Goal: Use online tool/utility: Utilize a website feature to perform a specific function

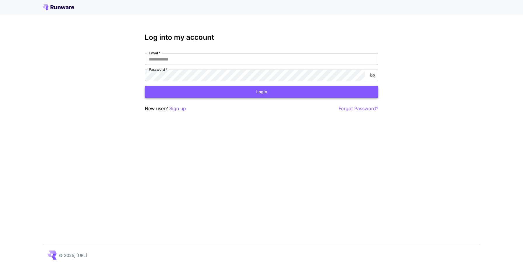
type input "**********"
click at [306, 96] on button "Login" at bounding box center [262, 92] width 234 height 12
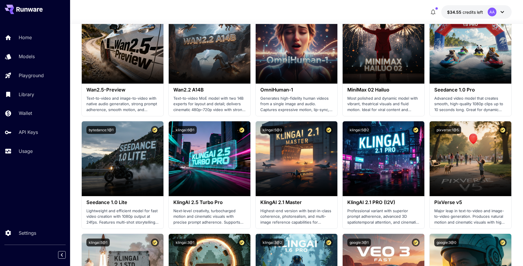
scroll to position [152, 0]
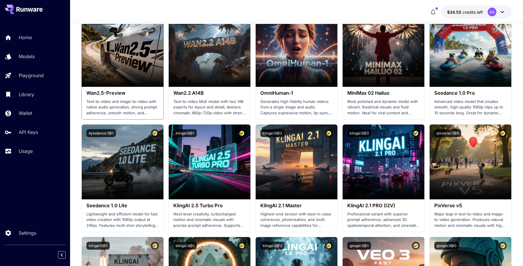
click at [142, 98] on div "Wan2.5-Preview Text-to-video and image-to-video with native audio generation, s…" at bounding box center [123, 103] width 82 height 32
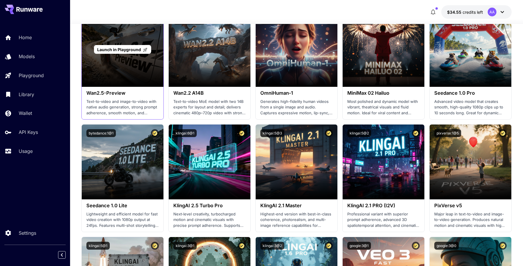
click at [115, 63] on div "Launch in Playground" at bounding box center [123, 49] width 82 height 75
click at [116, 51] on span "Launch in Playground" at bounding box center [119, 49] width 44 height 5
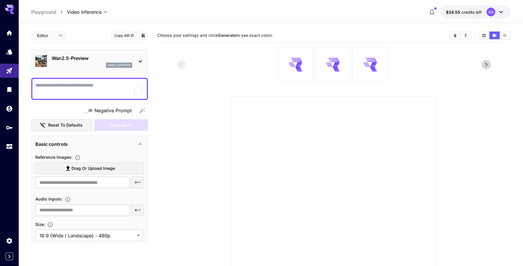
click at [483, 10] on button "$34.55 credits left AA" at bounding box center [475, 11] width 70 height 13
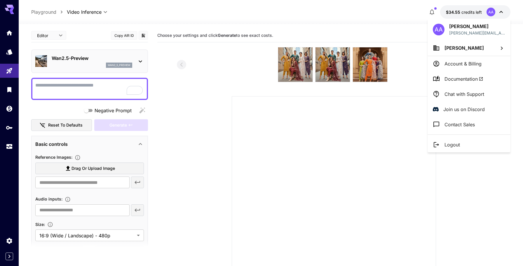
click at [202, 79] on div at bounding box center [261, 133] width 523 height 266
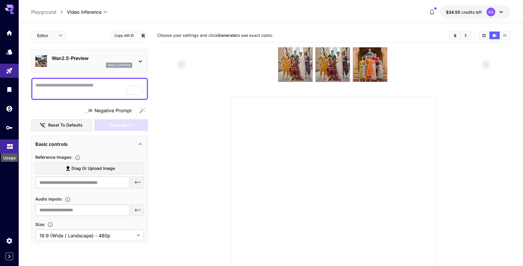
click at [10, 147] on icon "Usage" at bounding box center [10, 145] width 6 height 3
